Goal: Information Seeking & Learning: Learn about a topic

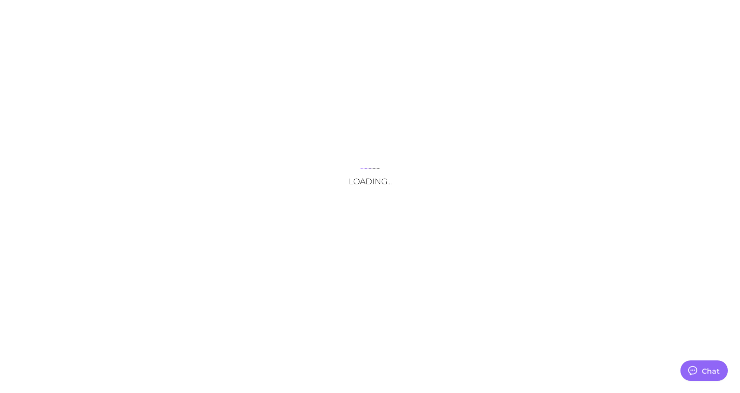
type textarea "x"
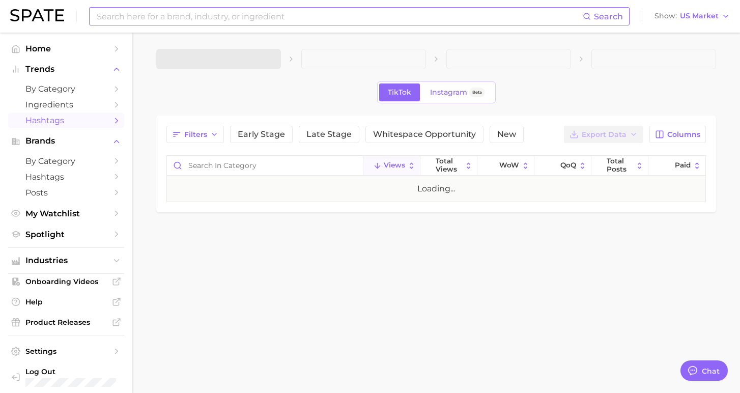
click at [196, 19] on input at bounding box center [339, 16] width 487 height 17
type textarea "x"
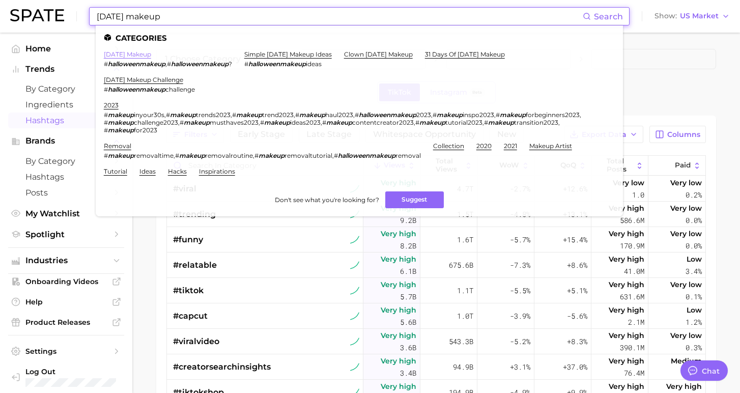
type input "[DATE] makeup"
click at [144, 53] on link "[DATE] makeup" at bounding box center [127, 54] width 47 height 8
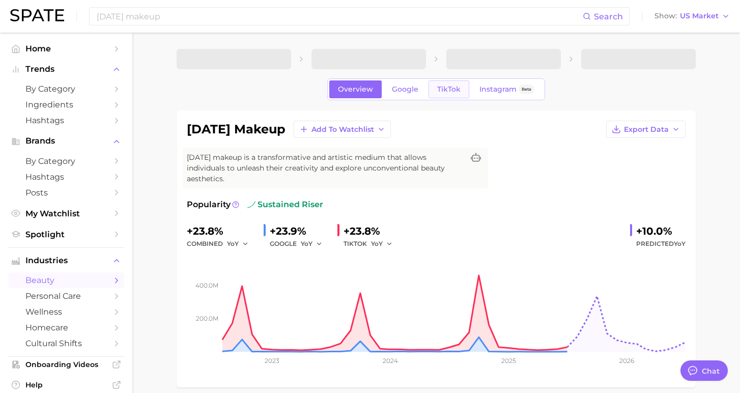
click at [437, 91] on span "TikTok" at bounding box center [448, 89] width 23 height 9
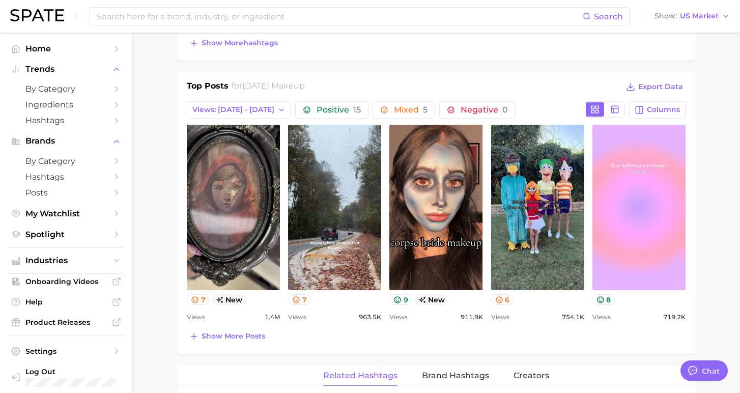
scroll to position [493, 0]
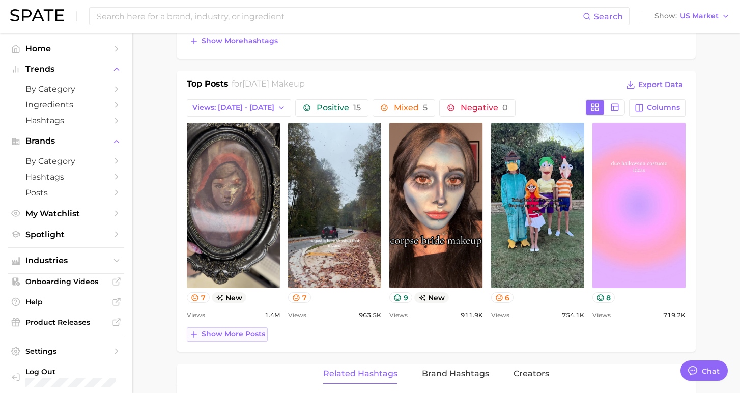
click at [222, 330] on span "Show more posts" at bounding box center [234, 334] width 64 height 9
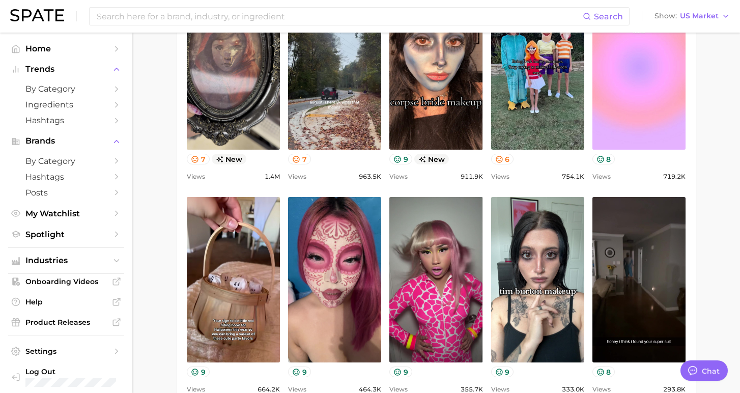
scroll to position [0, 0]
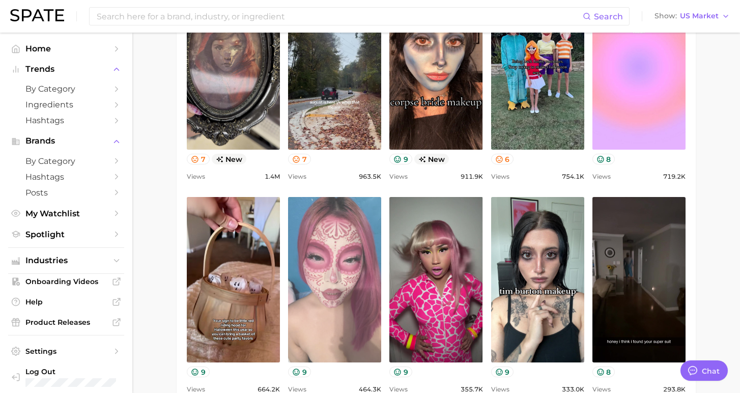
click at [307, 286] on link "view post on TikTok" at bounding box center [334, 279] width 93 height 165
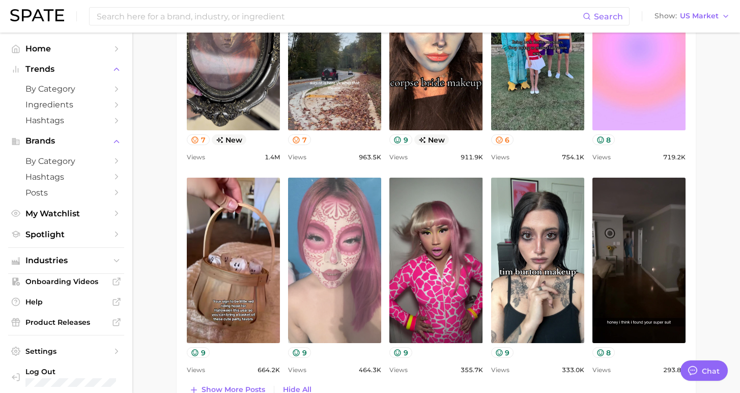
scroll to position [656, 0]
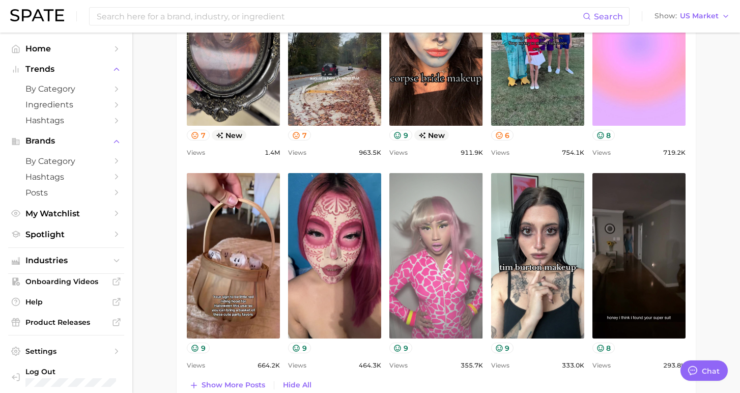
click at [423, 253] on link "view post on TikTok" at bounding box center [435, 255] width 93 height 165
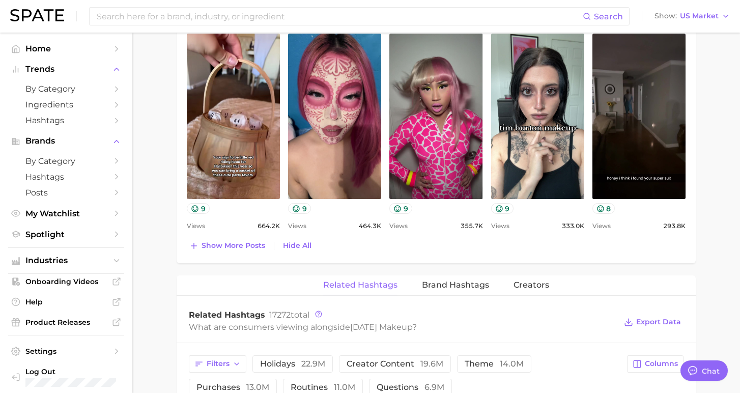
scroll to position [796, 0]
click at [232, 244] on span "Show more posts" at bounding box center [234, 245] width 64 height 9
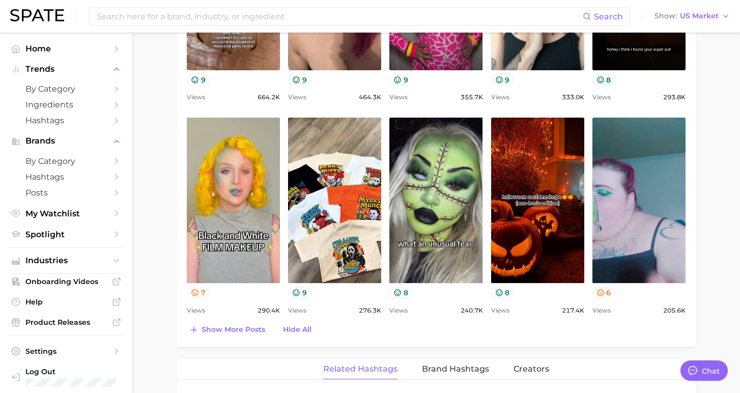
scroll to position [953, 0]
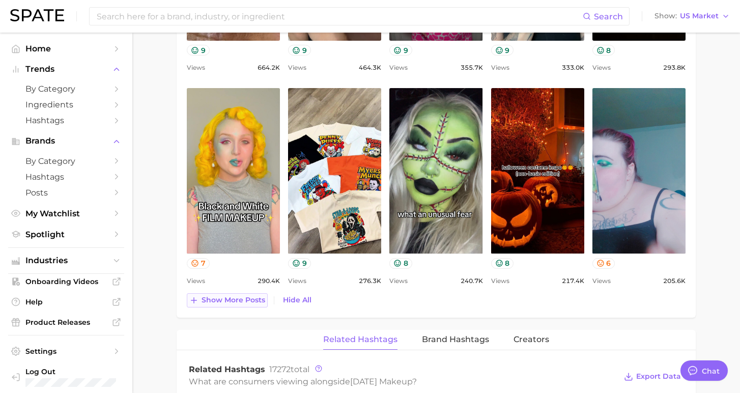
click at [237, 302] on span "Show more posts" at bounding box center [234, 300] width 64 height 9
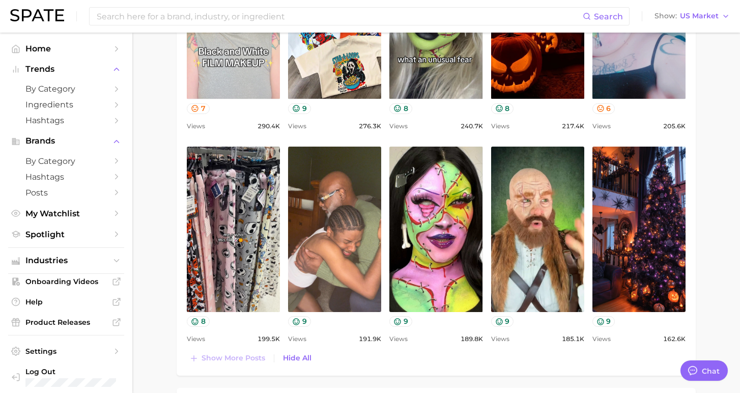
scroll to position [1113, 0]
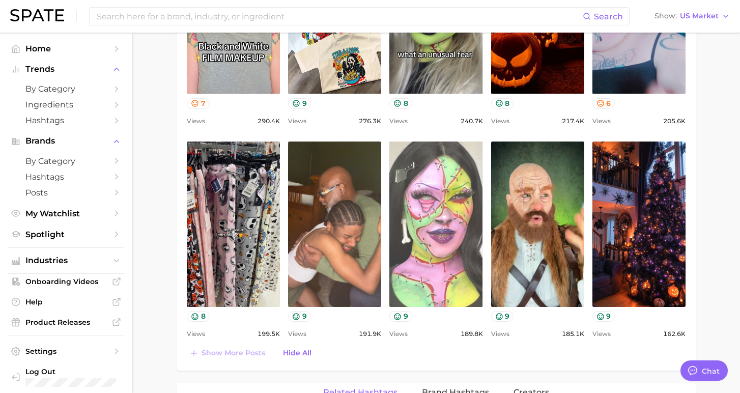
click at [446, 251] on link "view post on TikTok" at bounding box center [435, 224] width 93 height 165
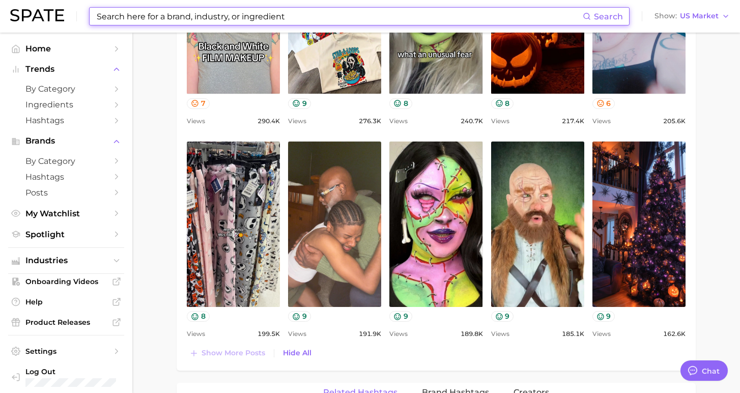
click at [141, 14] on input at bounding box center [339, 16] width 487 height 17
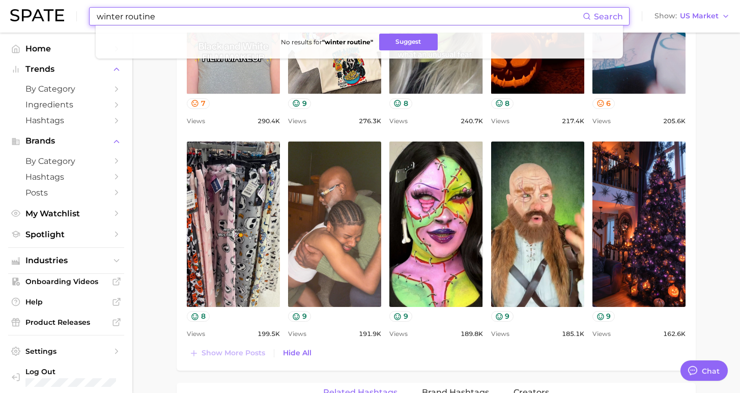
drag, startPoint x: 187, startPoint y: 17, endPoint x: 126, endPoint y: 11, distance: 60.9
click at [126, 11] on input "winter routine" at bounding box center [339, 16] width 487 height 17
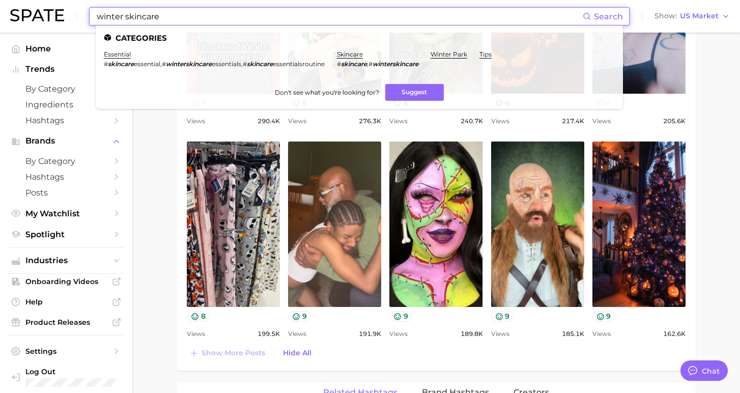
type input "winter skincare"
click at [360, 50] on link "skincare" at bounding box center [350, 54] width 26 height 8
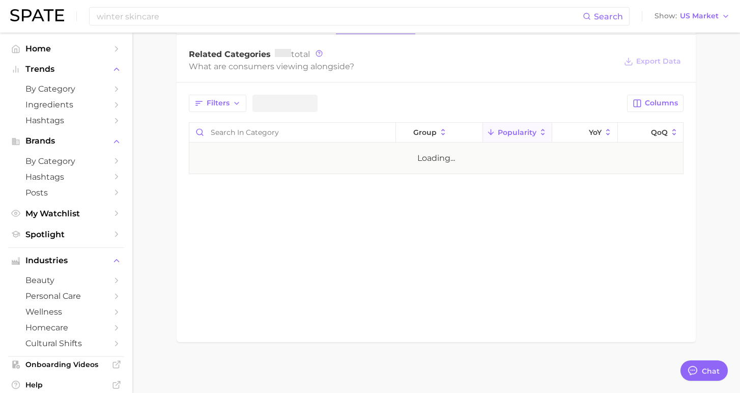
type textarea "x"
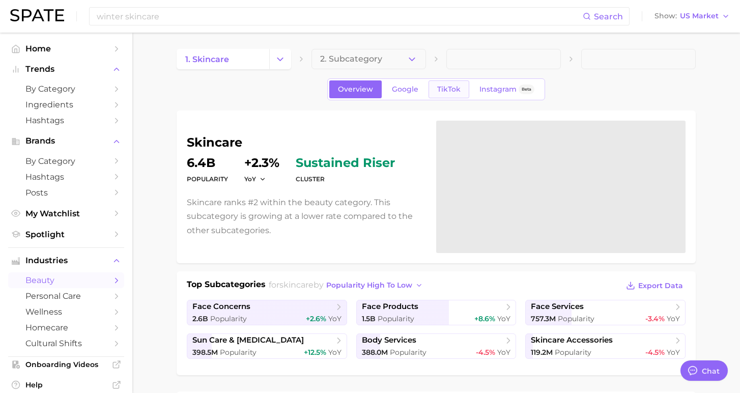
click at [439, 93] on span "TikTok" at bounding box center [448, 89] width 23 height 9
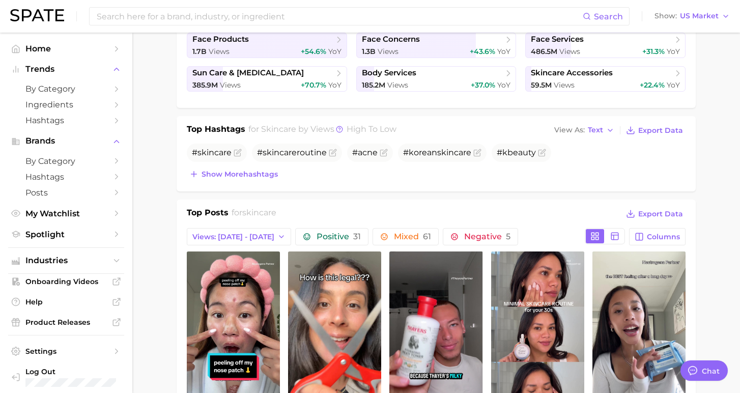
scroll to position [268, 0]
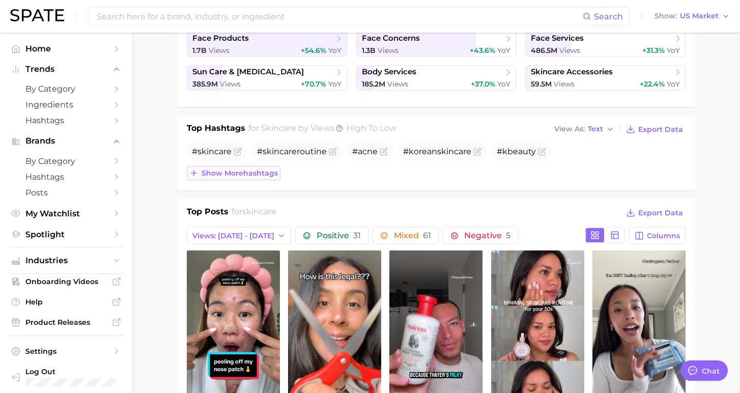
click at [245, 176] on span "Show more hashtags" at bounding box center [240, 173] width 76 height 9
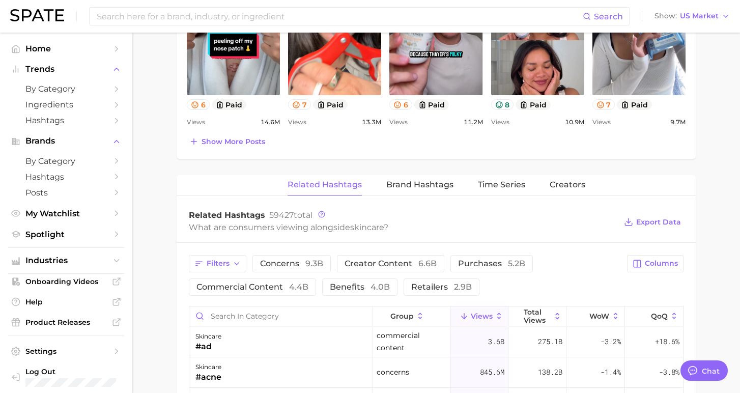
scroll to position [615, 0]
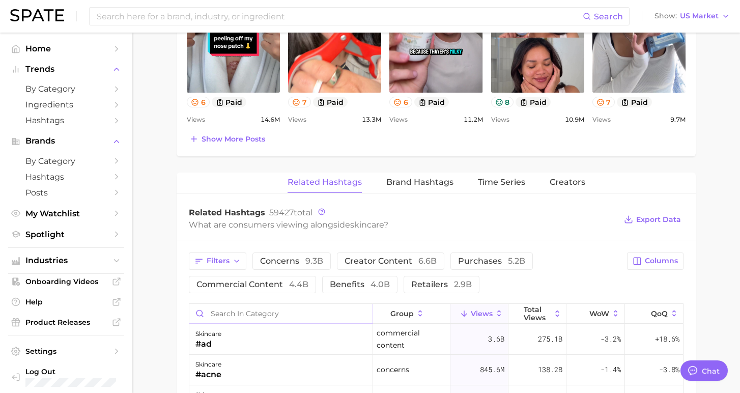
click at [276, 307] on input "Search in category" at bounding box center [280, 313] width 183 height 19
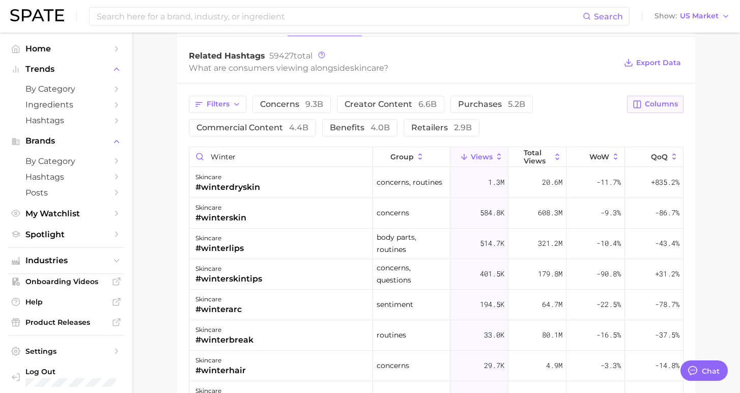
scroll to position [0, 0]
click at [650, 108] on button "Columns" at bounding box center [655, 104] width 56 height 17
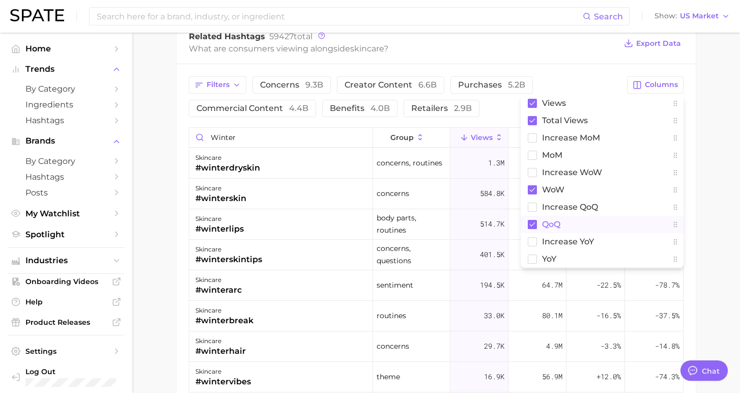
scroll to position [791, 0]
click at [558, 254] on button "YoY" at bounding box center [602, 258] width 163 height 17
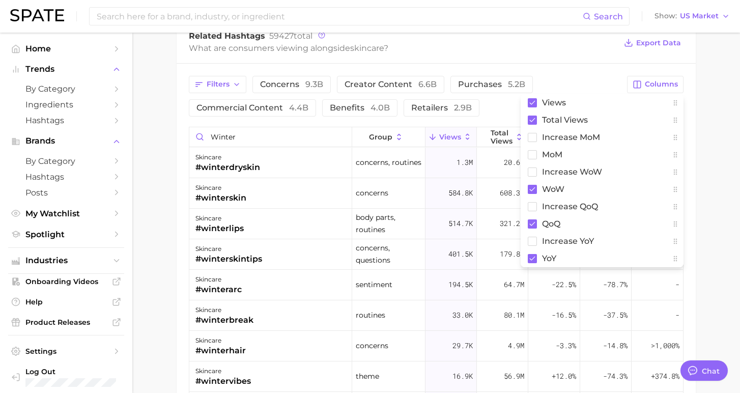
click at [510, 108] on div "Filters concerns 9.3b creator content 6.6b purchases 5.2b commercial content 4.…" at bounding box center [405, 96] width 432 height 41
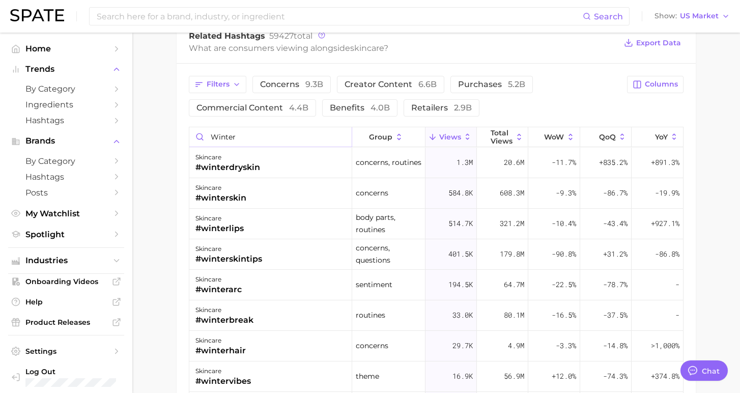
click at [267, 136] on input "winter" at bounding box center [270, 136] width 162 height 19
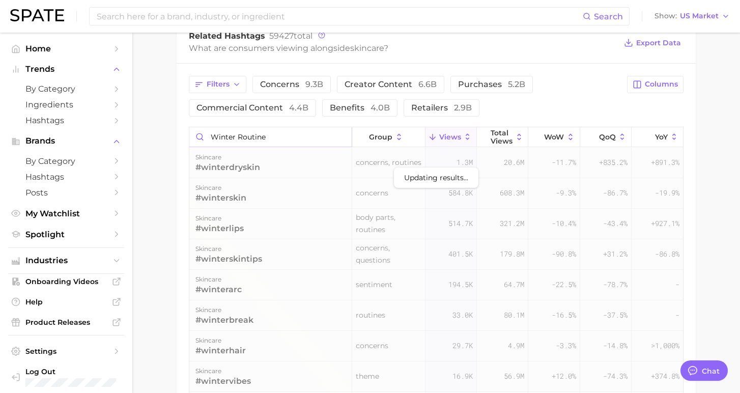
scroll to position [773, 0]
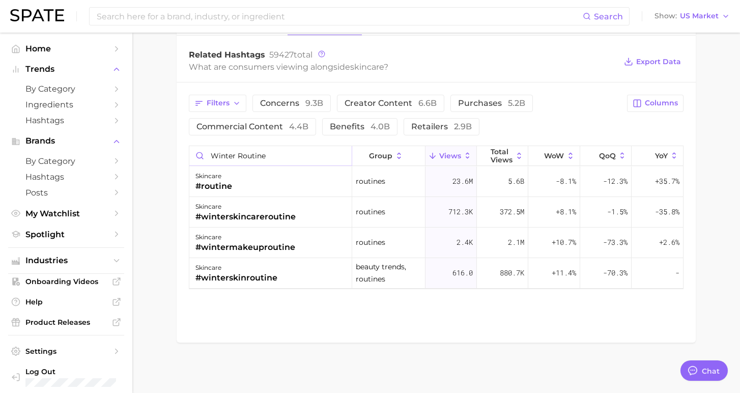
click at [304, 155] on input "winter routine" at bounding box center [270, 155] width 162 height 19
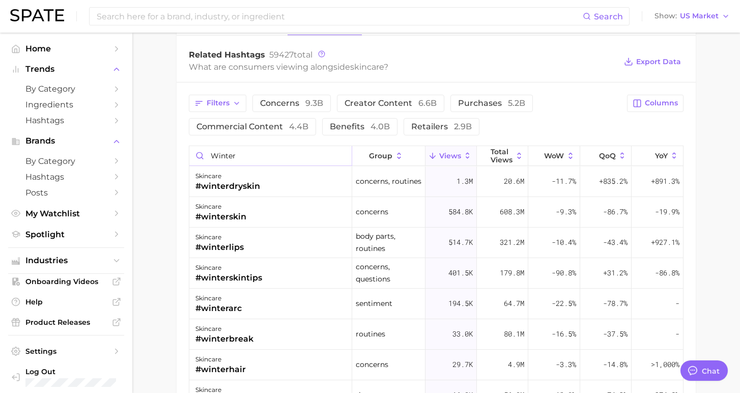
scroll to position [791, 0]
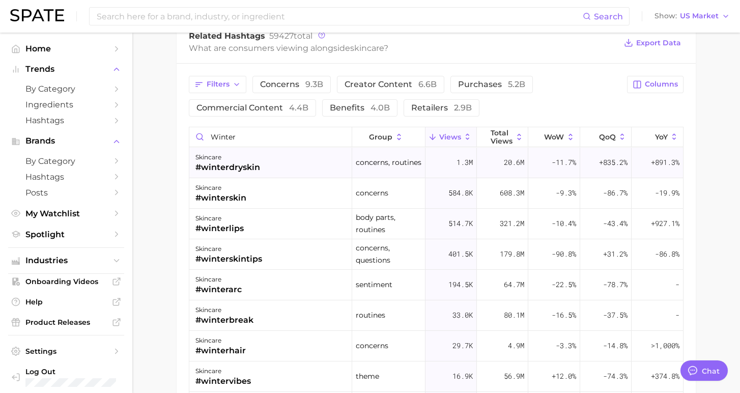
click at [285, 171] on div "skincare #winterdryskin" at bounding box center [270, 163] width 163 height 31
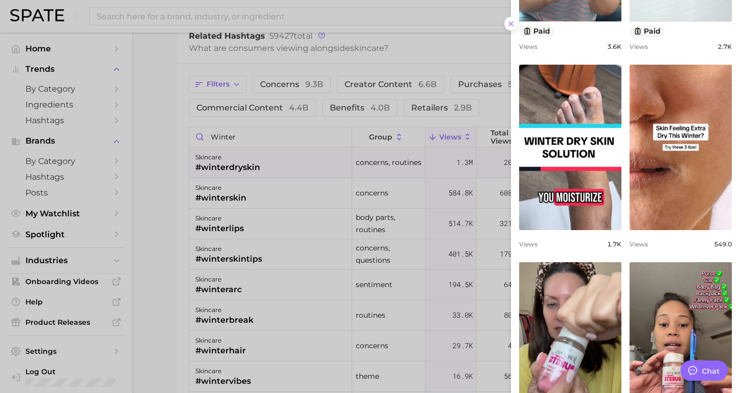
scroll to position [0, 0]
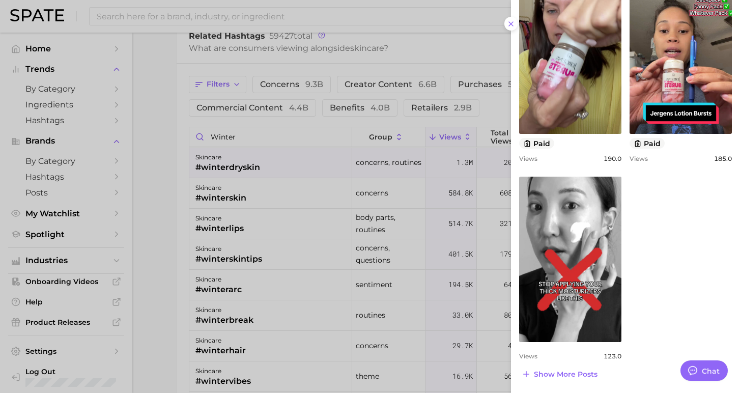
click at [309, 165] on div at bounding box center [370, 196] width 740 height 393
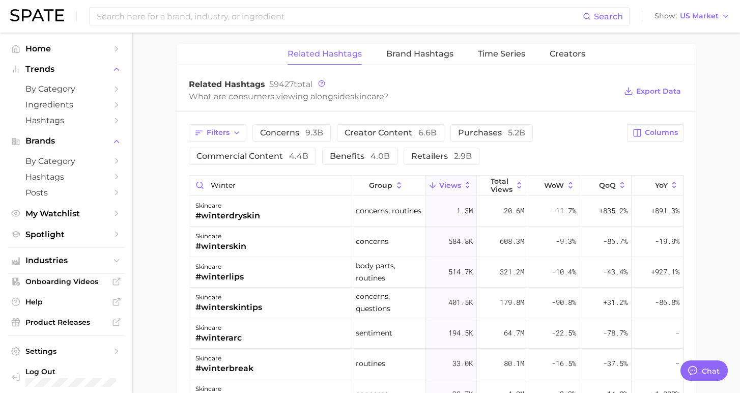
scroll to position [720, 0]
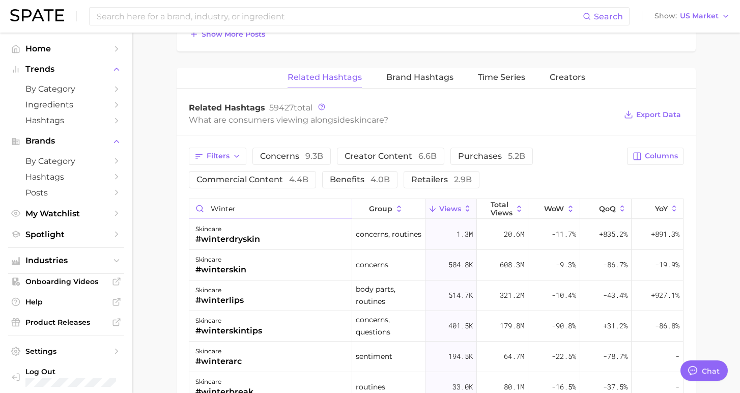
click at [257, 209] on input "winter" at bounding box center [270, 208] width 162 height 19
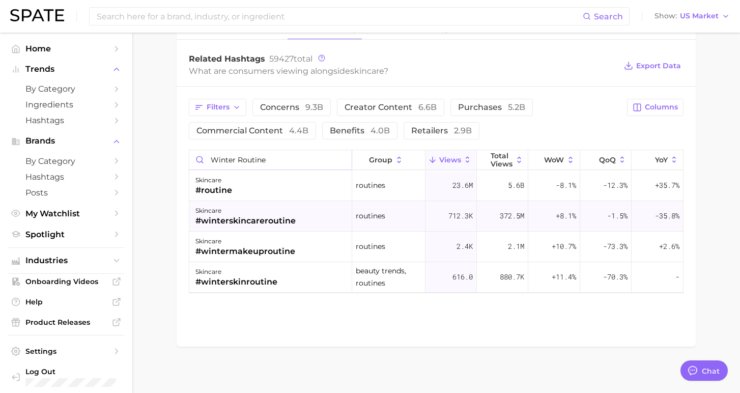
scroll to position [773, 0]
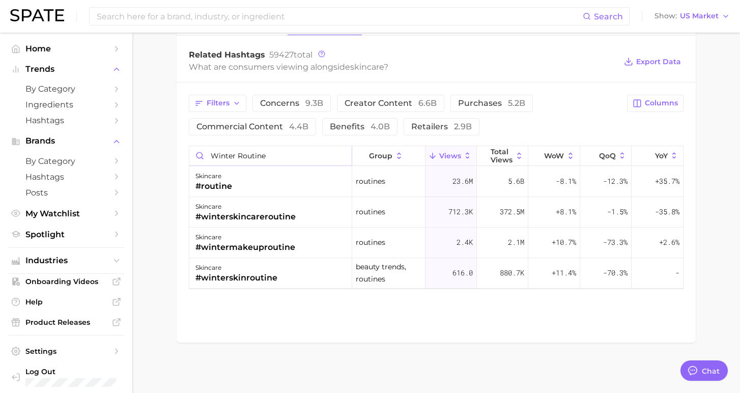
click at [268, 159] on input "winter routine" at bounding box center [270, 155] width 162 height 19
type input "w"
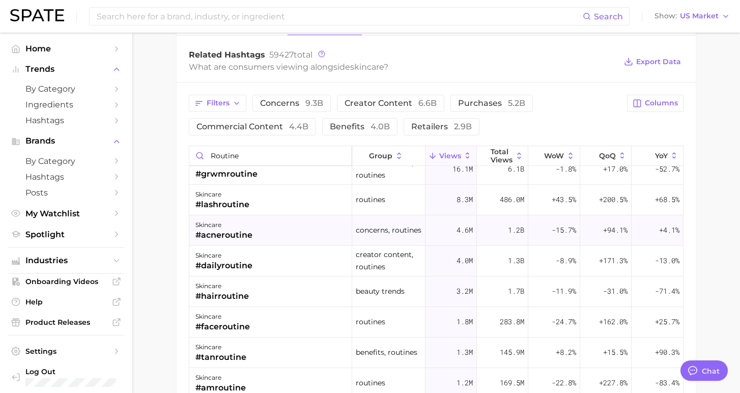
scroll to position [76, 0]
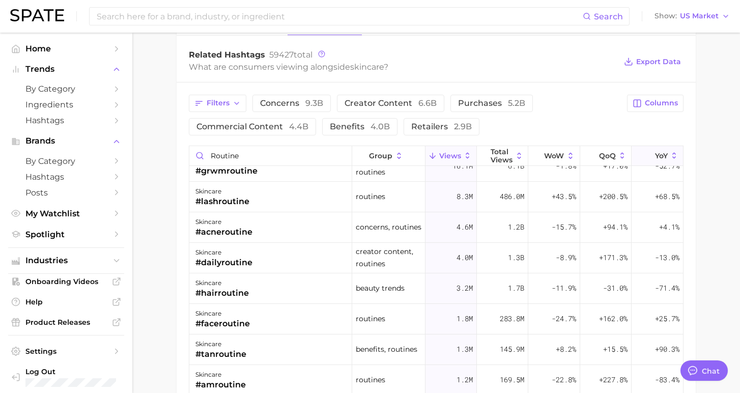
click at [649, 152] on icon at bounding box center [648, 155] width 9 height 9
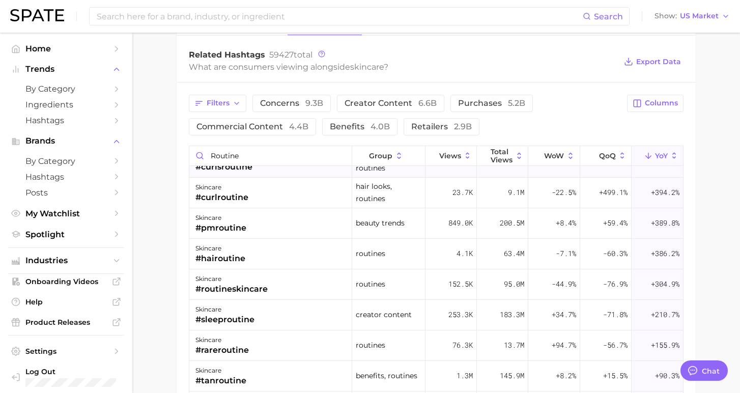
scroll to position [119, 0]
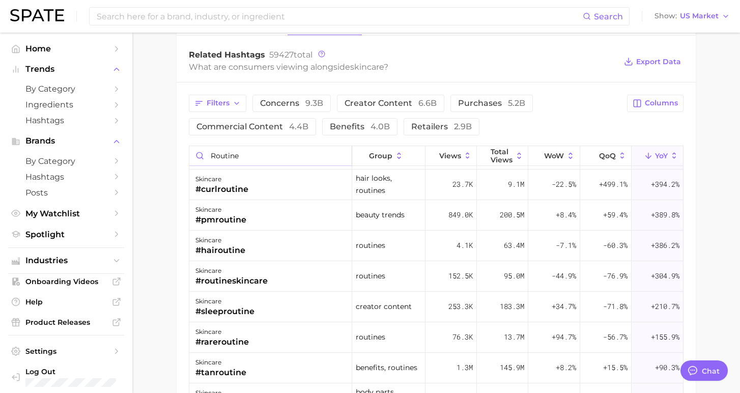
click at [246, 154] on input "routine" at bounding box center [270, 155] width 162 height 19
type input "r"
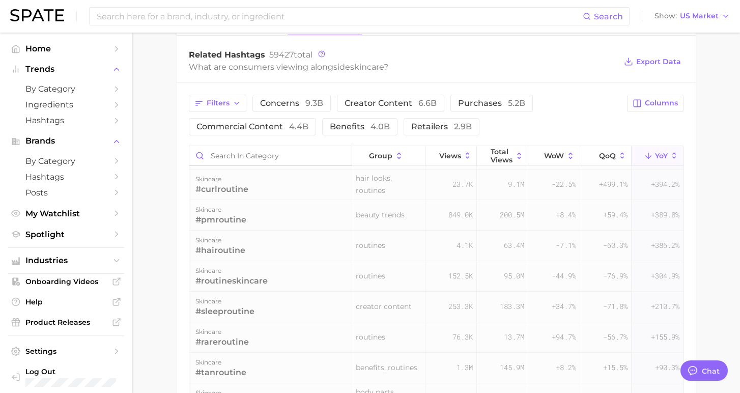
scroll to position [0, 0]
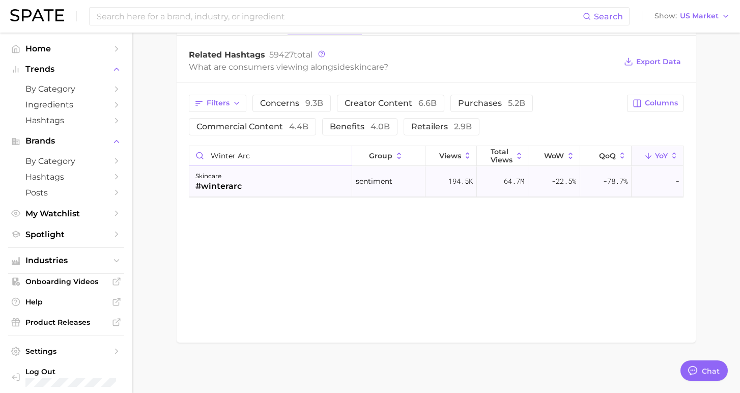
type input "winter arc"
click at [274, 185] on div "skincare #winterarc" at bounding box center [270, 181] width 163 height 31
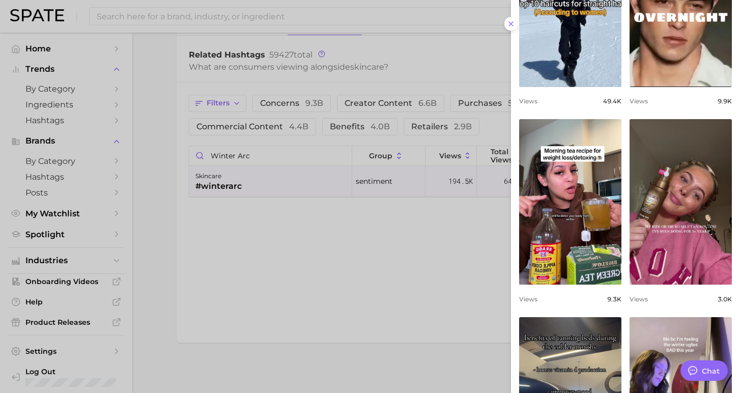
scroll to position [357, 0]
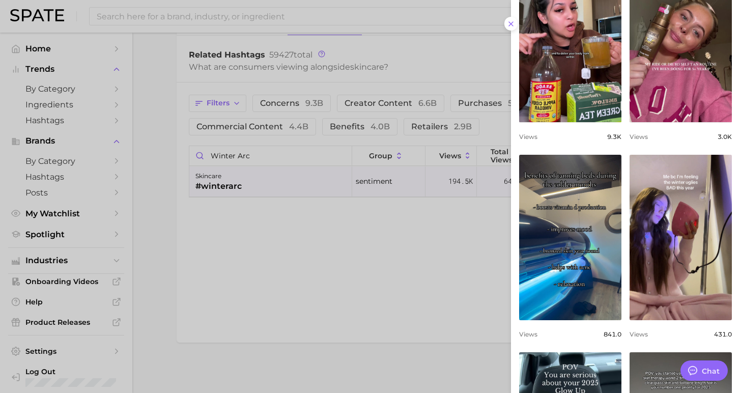
click at [372, 249] on div at bounding box center [370, 196] width 740 height 393
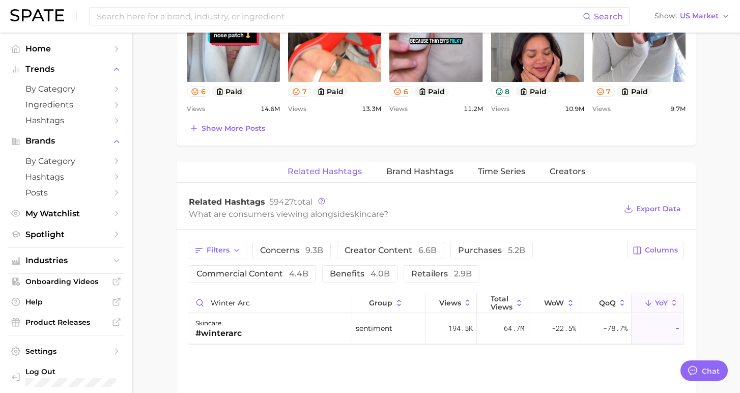
scroll to position [628, 0]
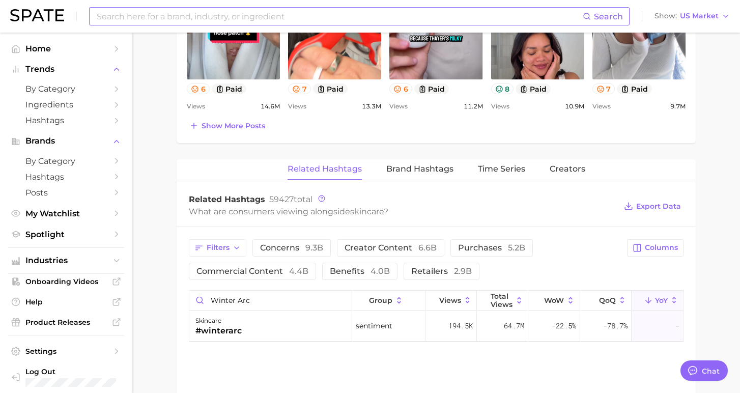
click at [208, 15] on input at bounding box center [339, 16] width 487 height 17
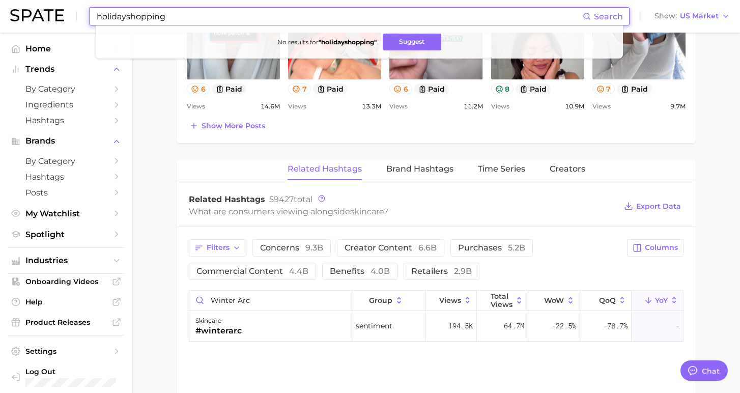
click at [127, 18] on input "holidayshopping" at bounding box center [339, 16] width 487 height 17
type input "holidayshopping"
drag, startPoint x: 165, startPoint y: 17, endPoint x: 92, endPoint y: 10, distance: 73.6
click at [92, 10] on div "holidayshopping Search No results for " holidayshopping " Suggest" at bounding box center [359, 16] width 541 height 18
drag, startPoint x: 165, startPoint y: 18, endPoint x: 101, endPoint y: 17, distance: 64.1
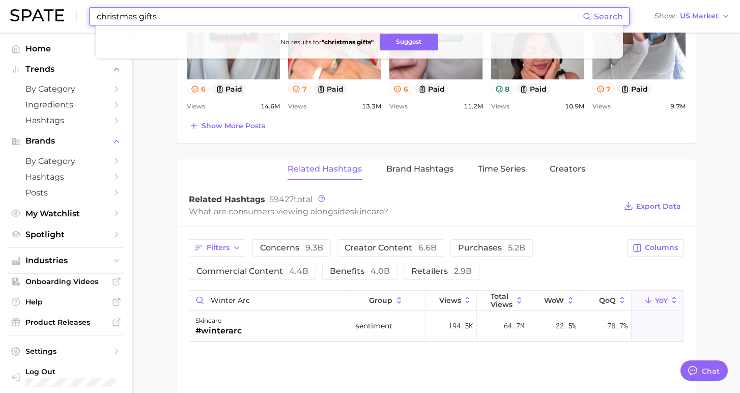
click at [101, 17] on input "christmas gifts" at bounding box center [339, 16] width 487 height 17
type input "c"
drag, startPoint x: 190, startPoint y: 16, endPoint x: 105, endPoint y: 15, distance: 85.0
click at [105, 15] on input "christmas shopping" at bounding box center [339, 16] width 487 height 17
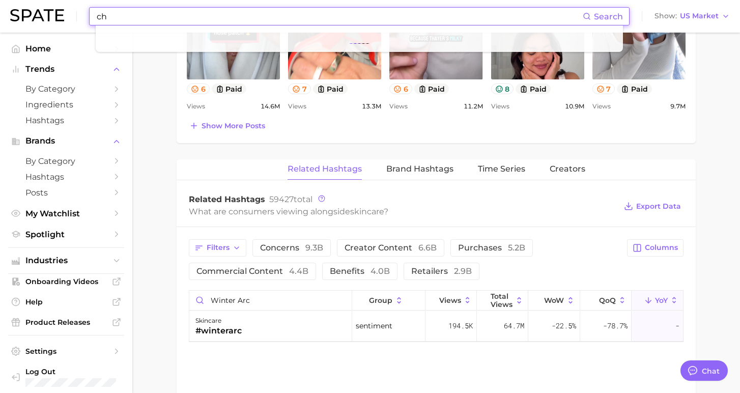
type input "c"
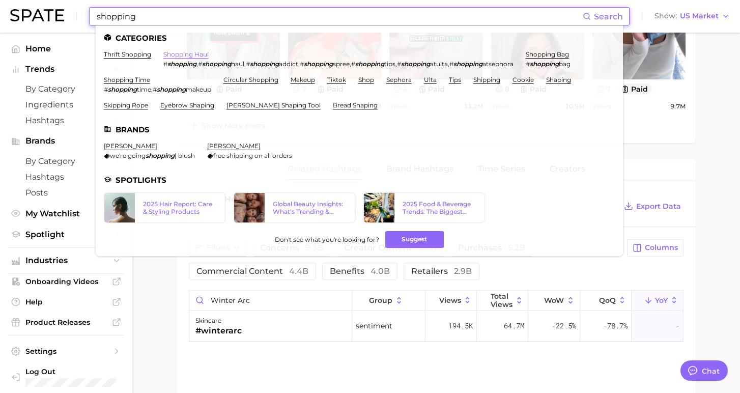
type input "shopping"
click at [196, 53] on link "shopping haul" at bounding box center [185, 54] width 45 height 8
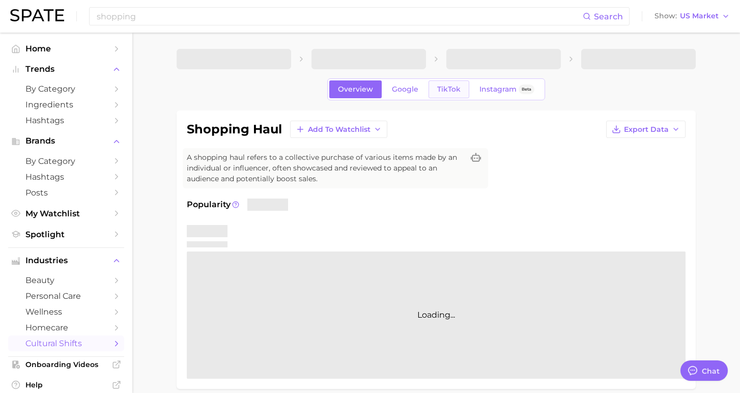
click at [444, 94] on link "TikTok" at bounding box center [449, 89] width 41 height 18
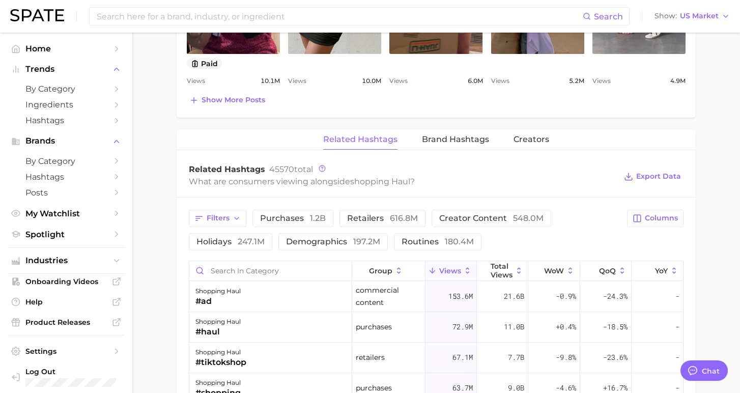
scroll to position [729, 0]
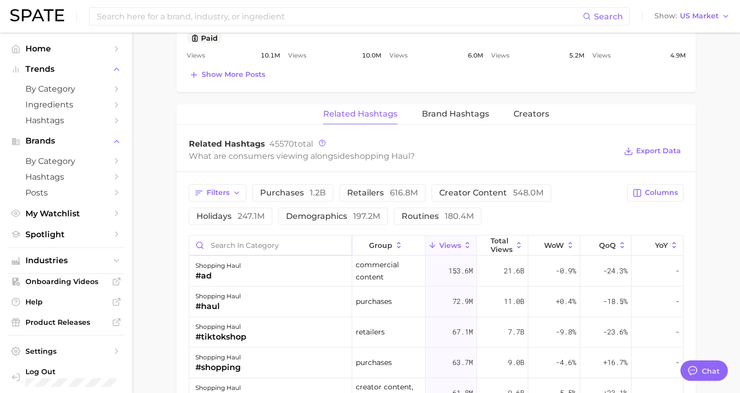
click at [228, 247] on input "Search in category" at bounding box center [270, 245] width 162 height 19
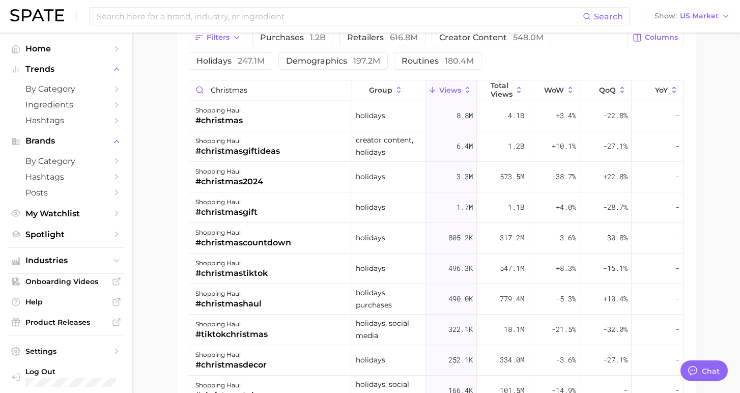
scroll to position [886, 0]
type input "christmas"
click at [660, 88] on span "YoY" at bounding box center [661, 88] width 13 height 8
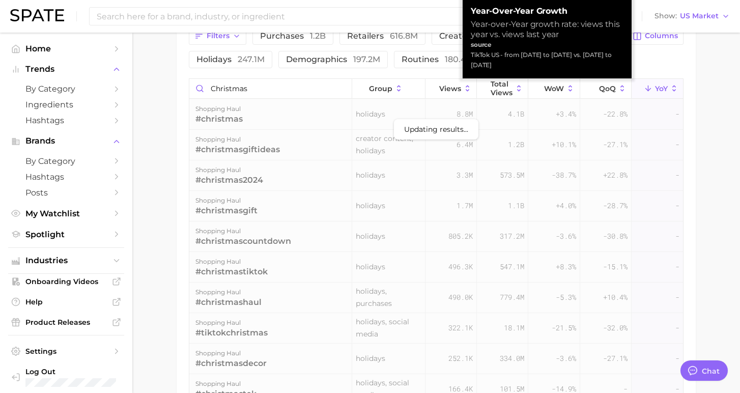
click at [660, 88] on span "YoY" at bounding box center [661, 88] width 13 height 8
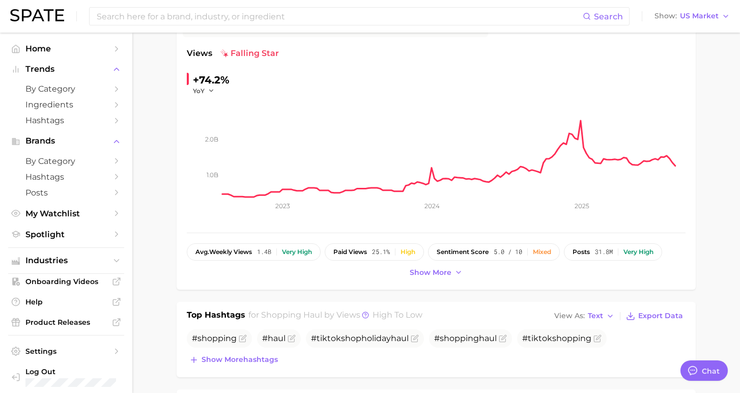
scroll to position [149, 0]
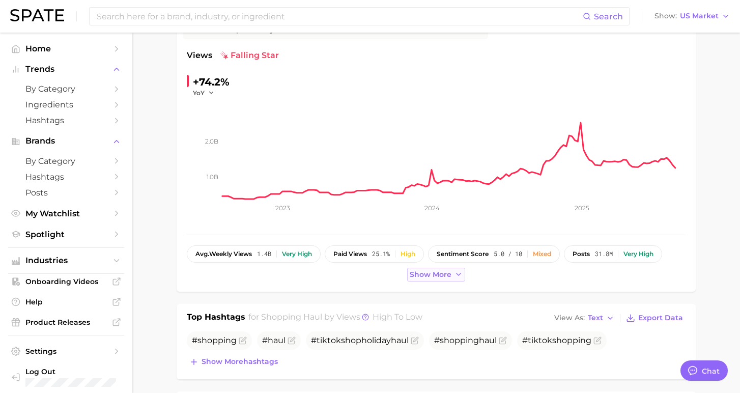
click at [446, 274] on span "Show more" at bounding box center [431, 274] width 42 height 9
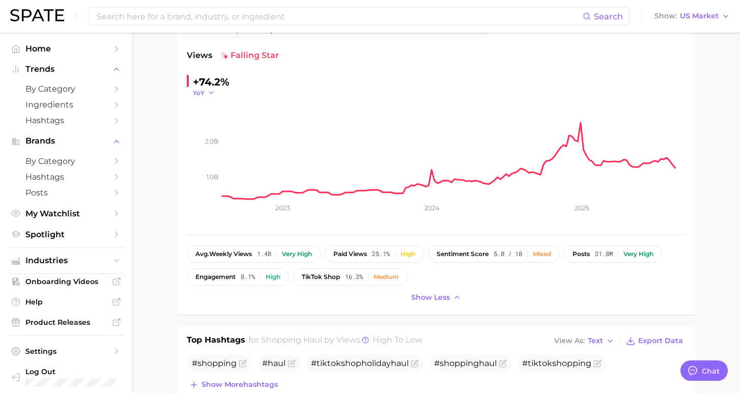
click at [208, 92] on icon "button" at bounding box center [211, 92] width 7 height 7
click at [250, 84] on div "+74.2% YoY YoY QoQ MoM WoW" at bounding box center [256, 85] width 139 height 23
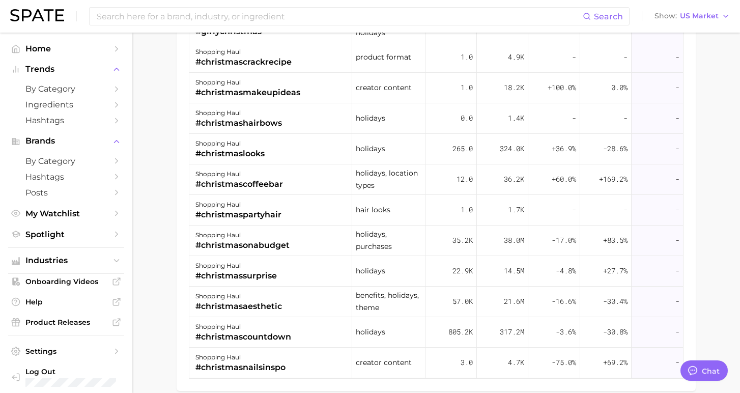
scroll to position [517, 0]
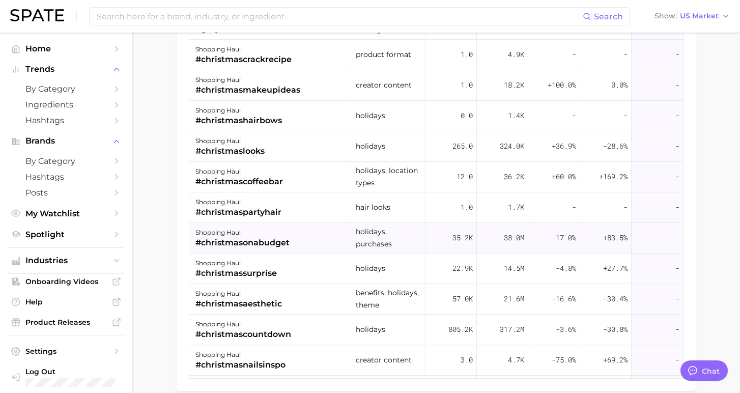
click at [659, 236] on div "-" at bounding box center [657, 238] width 51 height 31
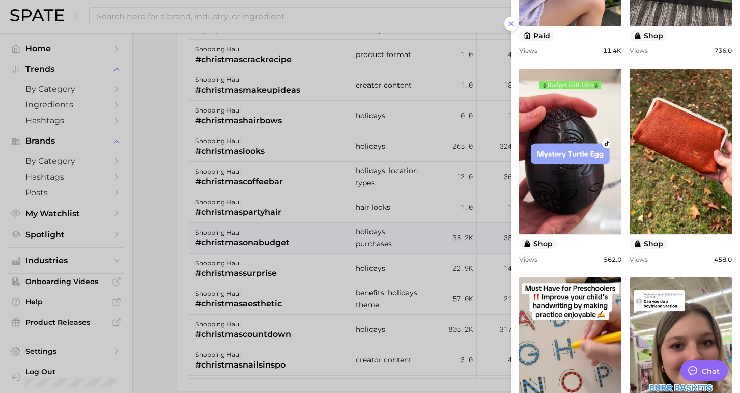
scroll to position [0, 0]
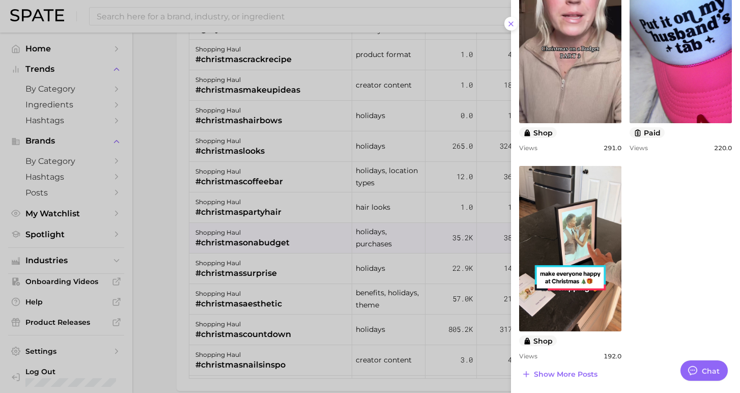
click at [323, 237] on div at bounding box center [370, 196] width 740 height 393
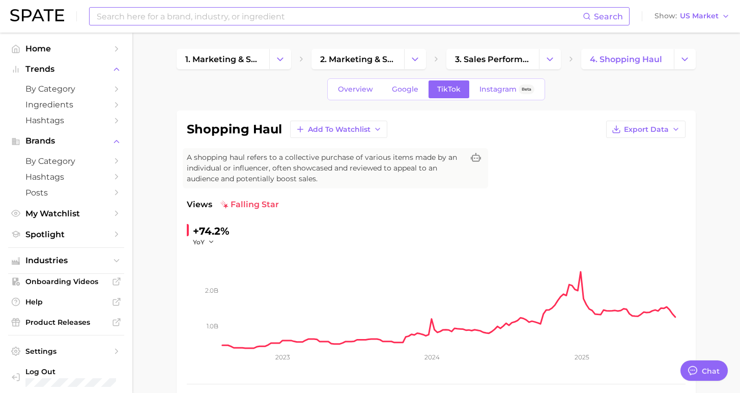
click at [131, 10] on input at bounding box center [339, 16] width 487 height 17
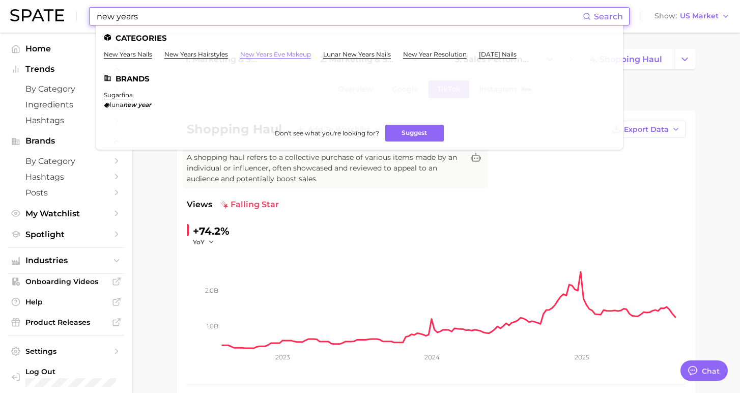
type input "new years"
click at [260, 53] on link "new years eve makeup" at bounding box center [275, 54] width 71 height 8
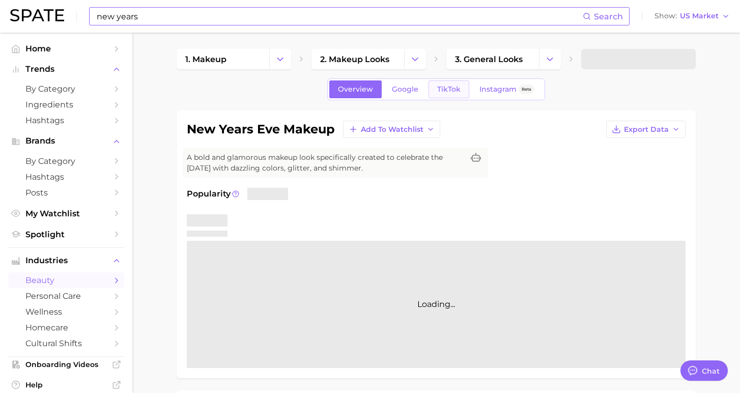
click at [450, 86] on span "TikTok" at bounding box center [448, 89] width 23 height 9
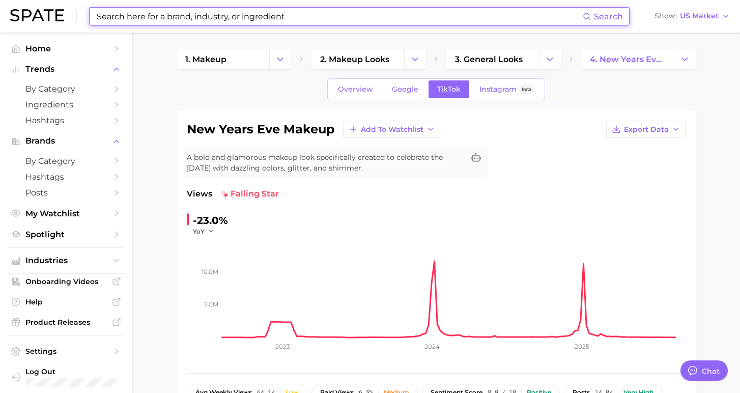
click at [252, 18] on input at bounding box center [339, 16] width 487 height 17
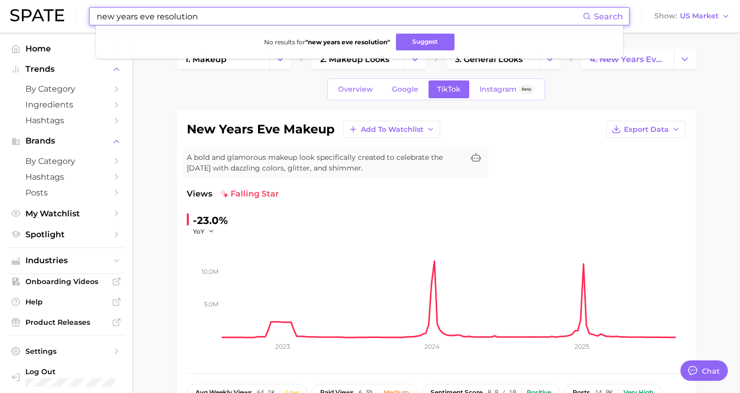
click at [153, 16] on input "new years eve resolution" at bounding box center [339, 16] width 487 height 17
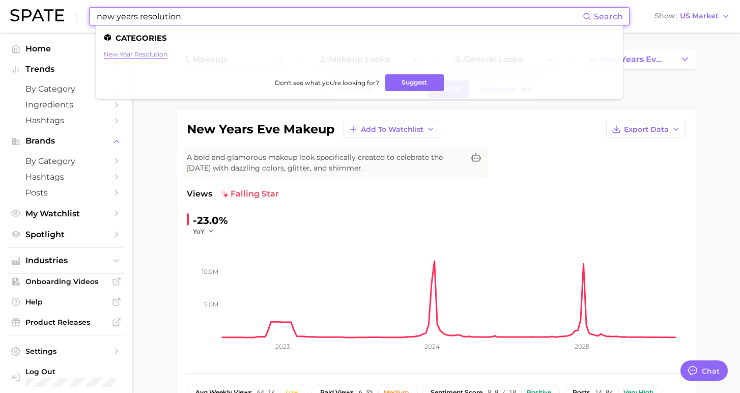
type input "new years resolution"
click at [138, 58] on link "new year resolution" at bounding box center [136, 54] width 64 height 8
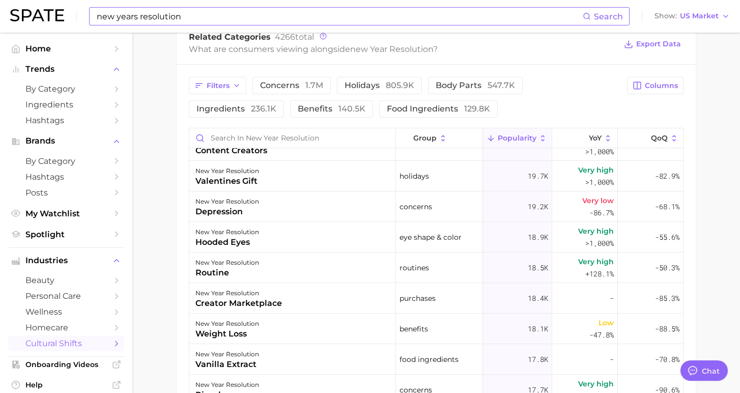
scroll to position [540, 0]
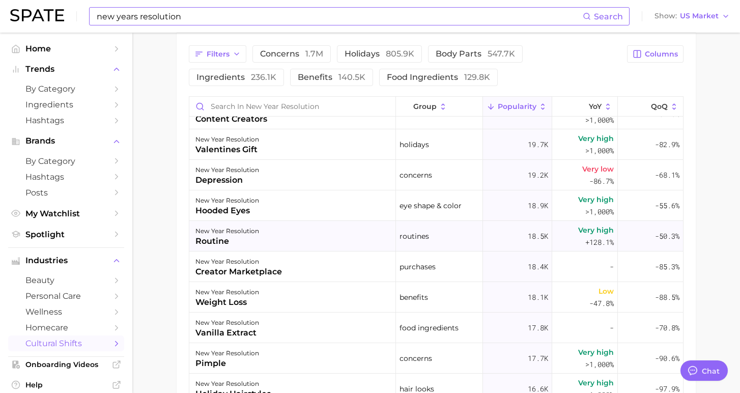
click at [266, 244] on div "new year resolution routine" at bounding box center [292, 236] width 207 height 31
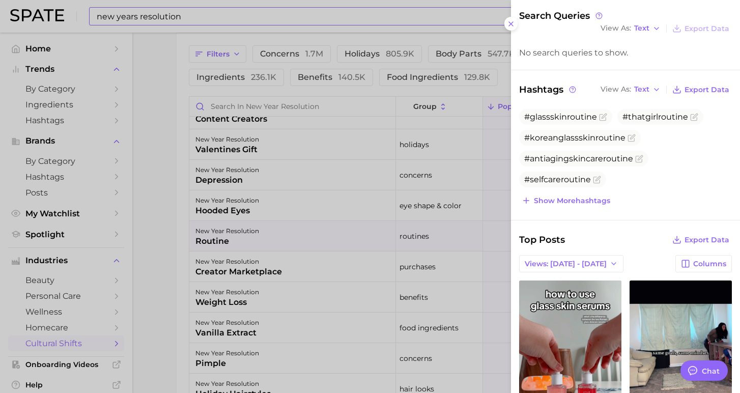
scroll to position [197, 0]
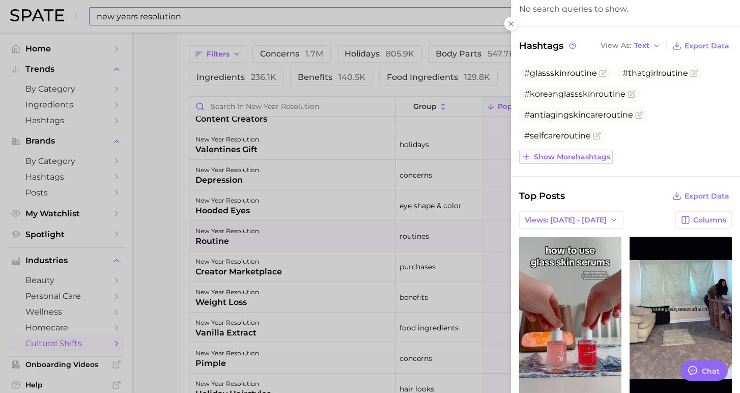
click at [558, 157] on span "Show more hashtags" at bounding box center [572, 157] width 76 height 9
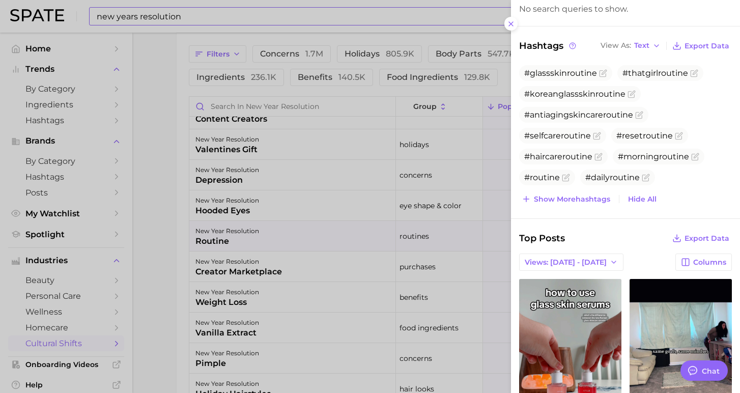
click at [312, 287] on div at bounding box center [370, 196] width 740 height 393
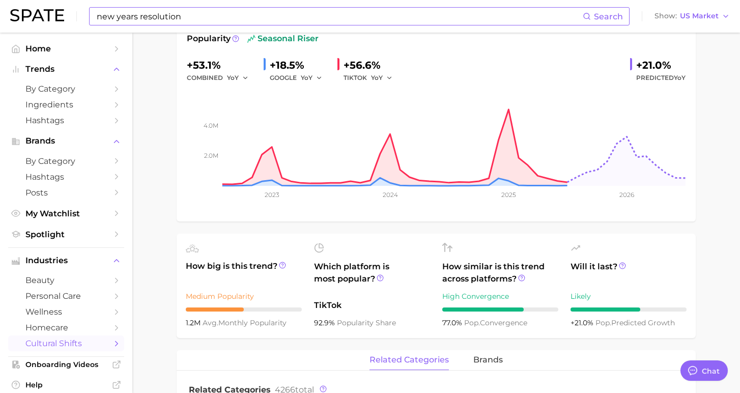
scroll to position [0, 0]
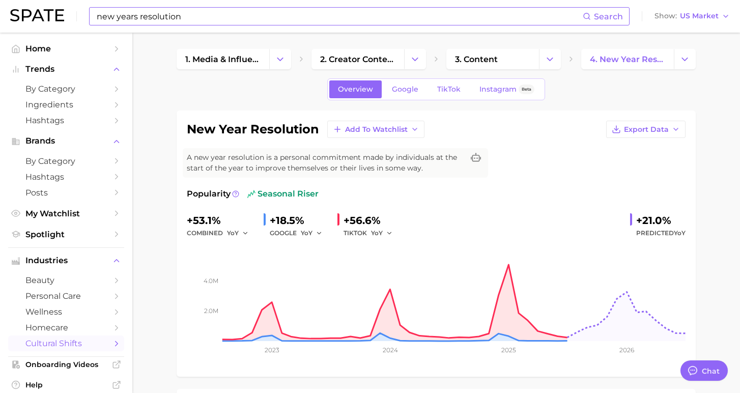
click at [177, 14] on input "new years resolution" at bounding box center [339, 16] width 487 height 17
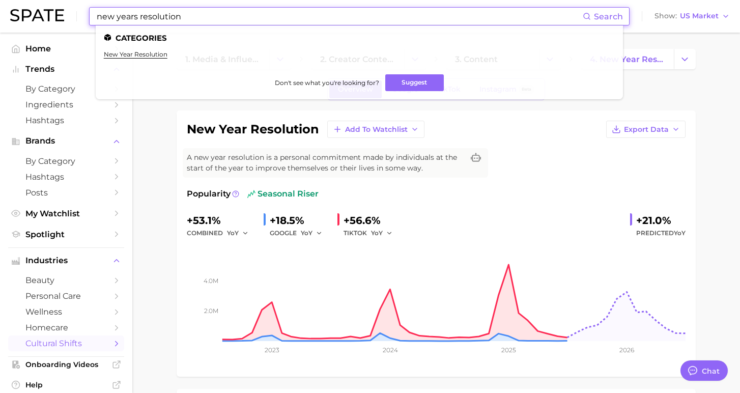
drag, startPoint x: 203, startPoint y: 12, endPoint x: 94, endPoint y: 11, distance: 108.4
click at [94, 11] on div "new years resolution Search Categories new year resolution Don't see what you'r…" at bounding box center [359, 16] width 541 height 18
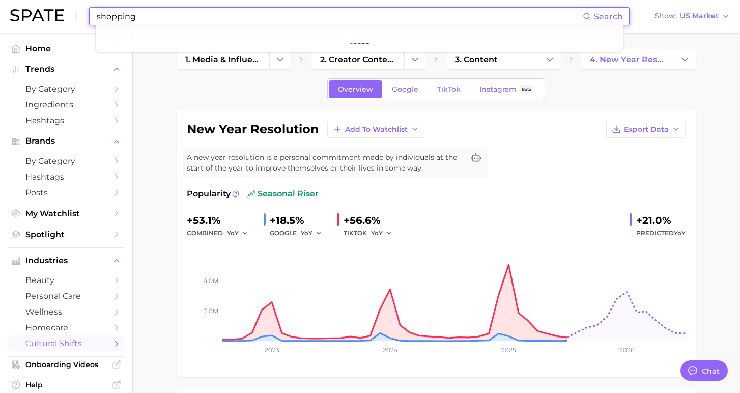
type input "shopping"
drag, startPoint x: 148, startPoint y: 21, endPoint x: 106, endPoint y: 21, distance: 42.2
click at [105, 21] on input "shopping" at bounding box center [339, 16] width 487 height 17
drag, startPoint x: 135, startPoint y: 16, endPoint x: 98, endPoint y: 14, distance: 37.2
click at [98, 15] on input "shopping" at bounding box center [339, 16] width 487 height 17
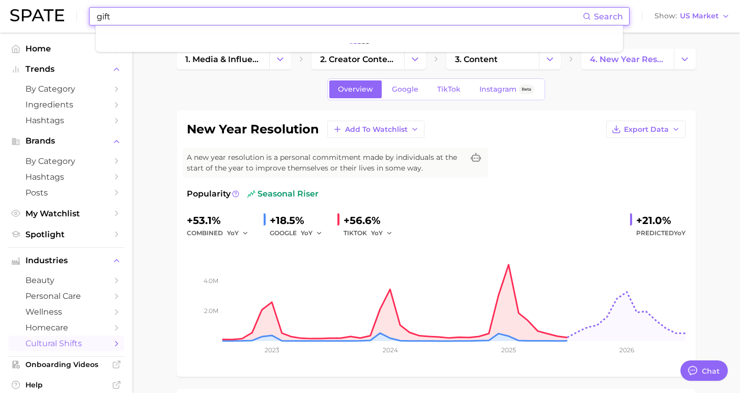
type input "gift"
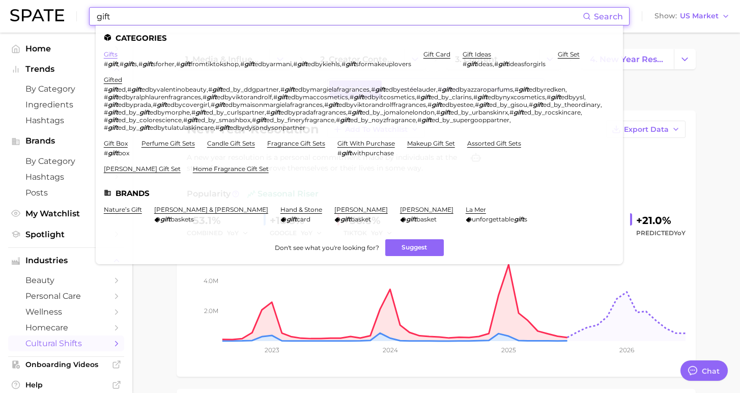
click at [108, 55] on link "gifts" at bounding box center [111, 54] width 14 height 8
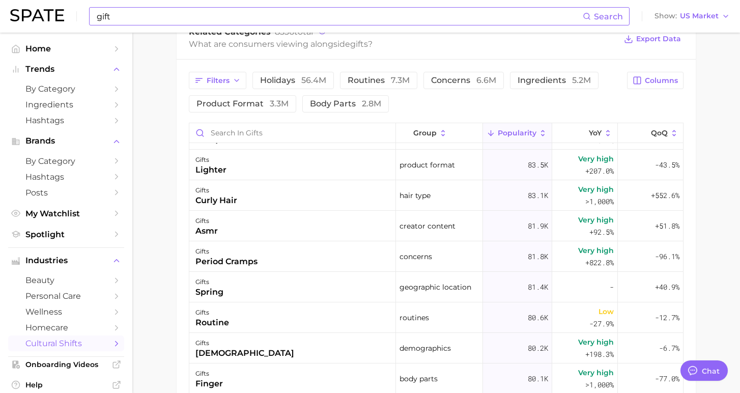
scroll to position [4032, 0]
